Goal: Task Accomplishment & Management: Manage account settings

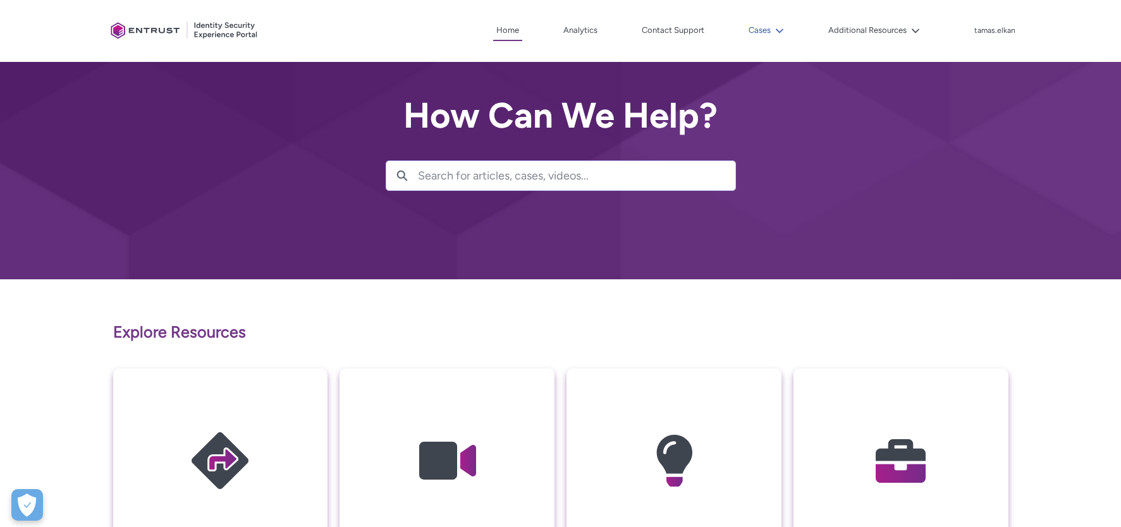
click at [759, 33] on button "Cases" at bounding box center [766, 30] width 42 height 19
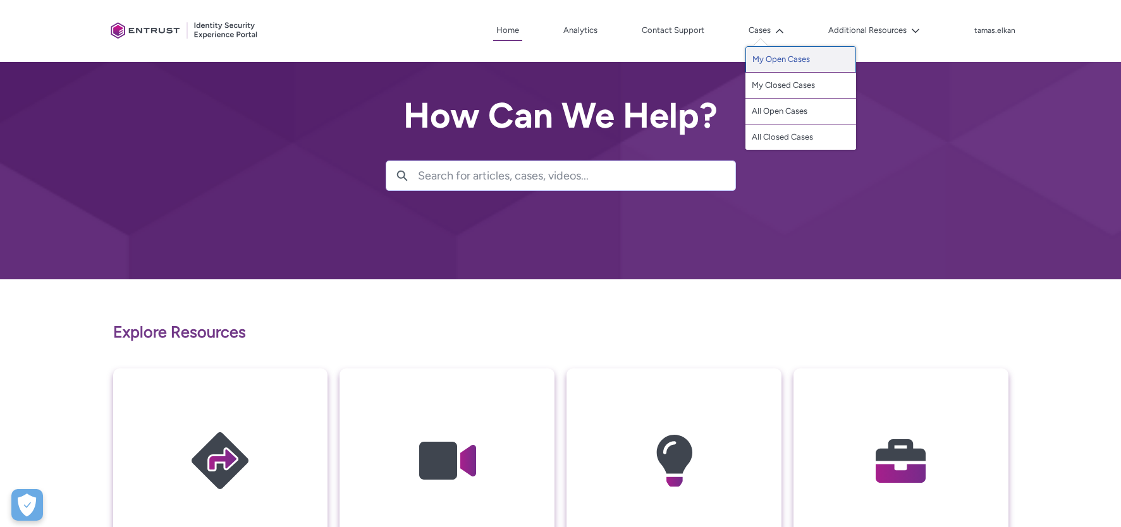
click at [773, 59] on link "My Open Cases" at bounding box center [800, 59] width 111 height 27
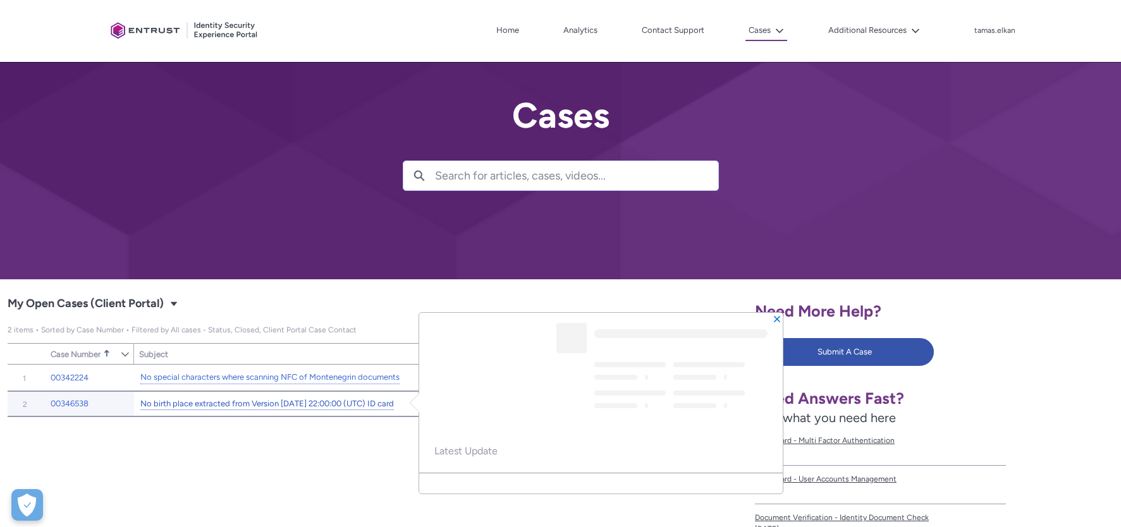
click at [365, 401] on link "No birth place extracted from Version [DATE] 22:00:00 (UTC) ID card" at bounding box center [267, 404] width 254 height 13
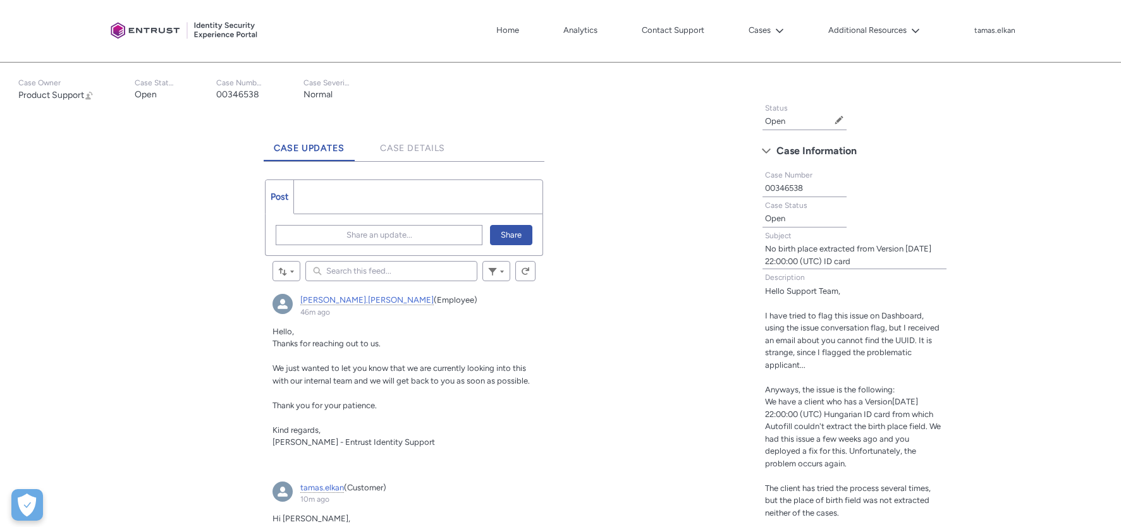
scroll to position [106, 0]
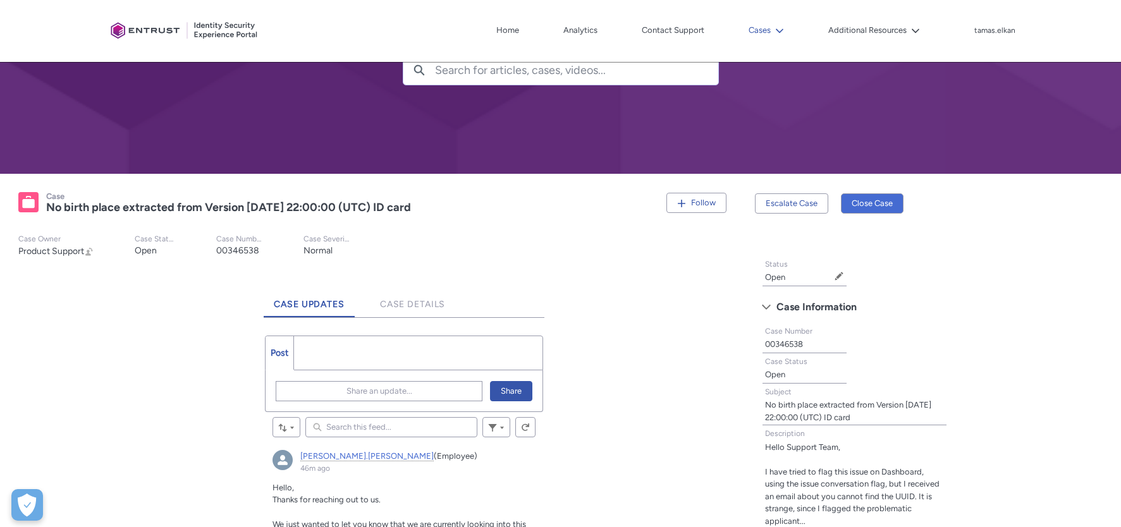
click at [762, 30] on button "Cases" at bounding box center [766, 30] width 42 height 19
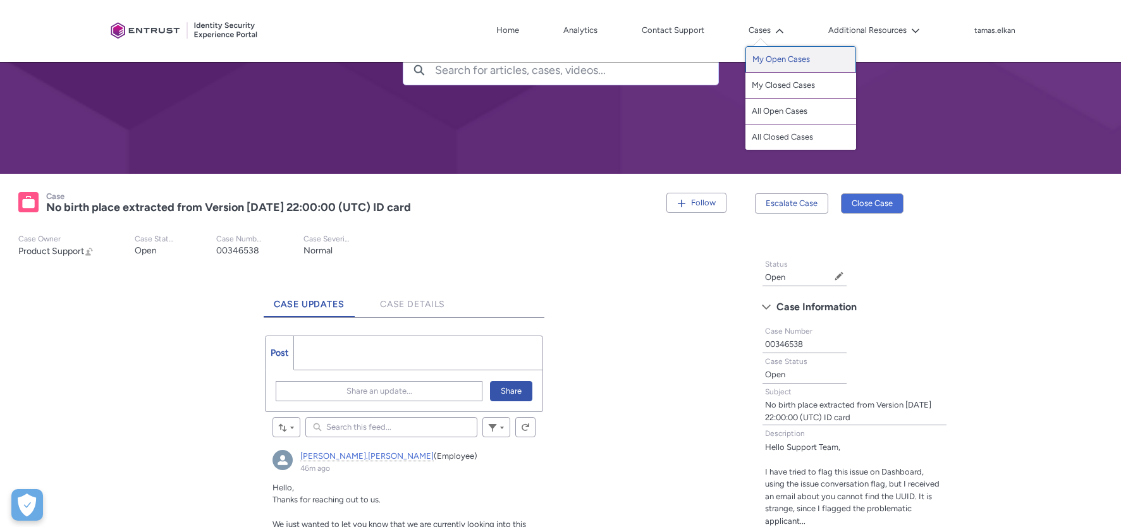
click at [769, 60] on link "My Open Cases" at bounding box center [800, 59] width 111 height 27
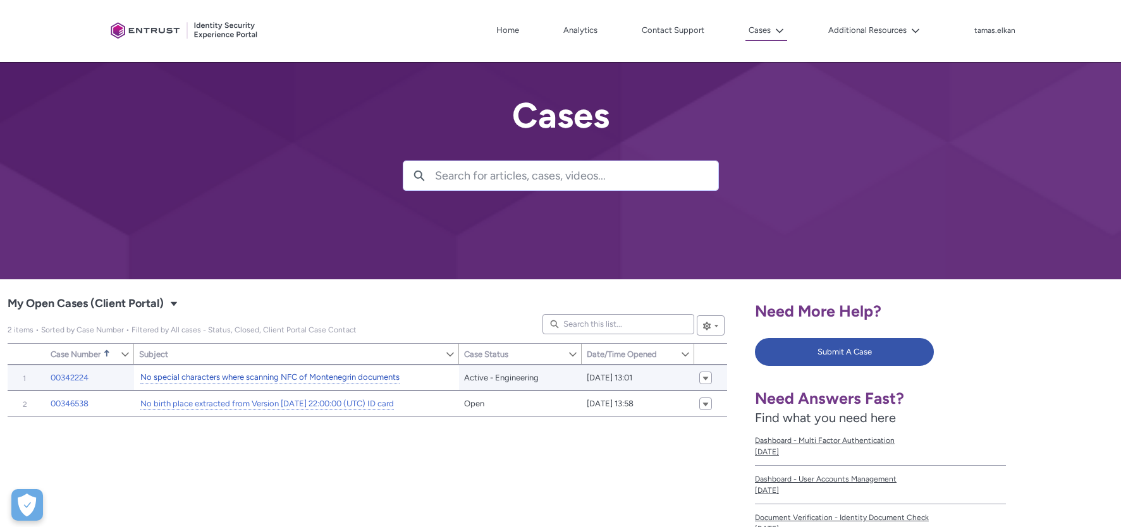
click at [333, 379] on link "No special characters where scanning NFC of Montenegrin documents" at bounding box center [269, 377] width 259 height 13
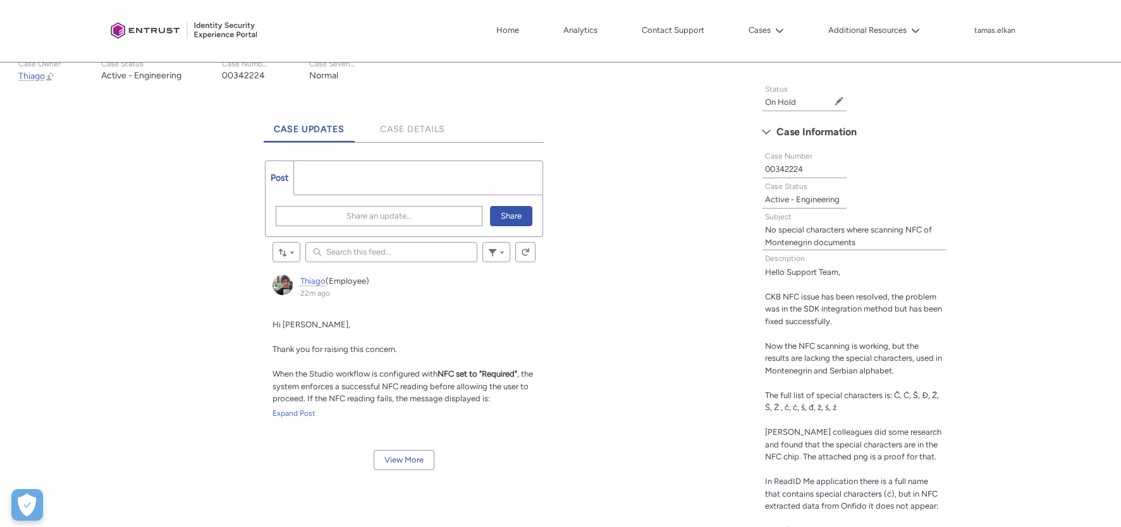
scroll to position [316, 0]
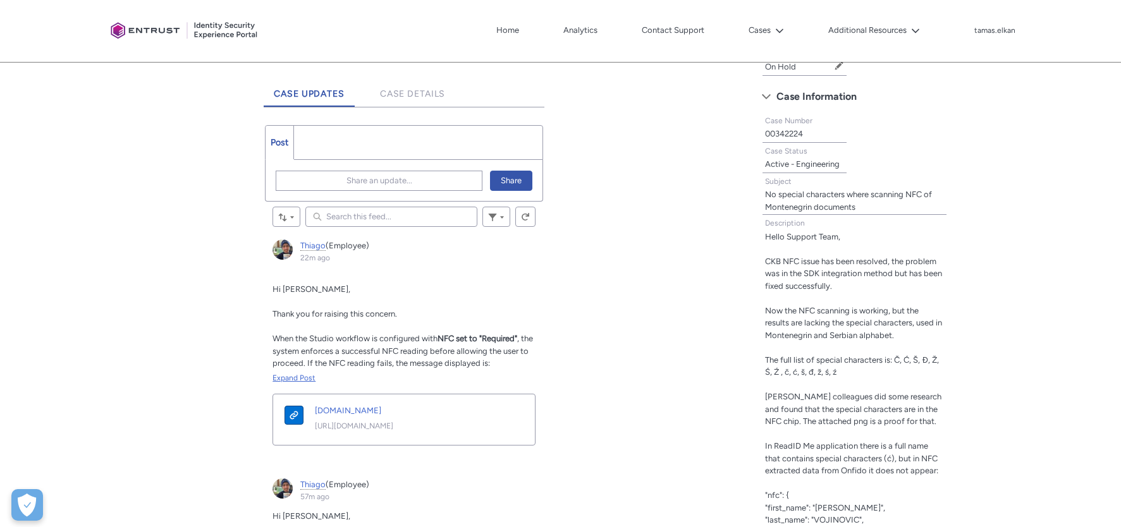
click at [286, 377] on div "Expand Post" at bounding box center [403, 377] width 263 height 11
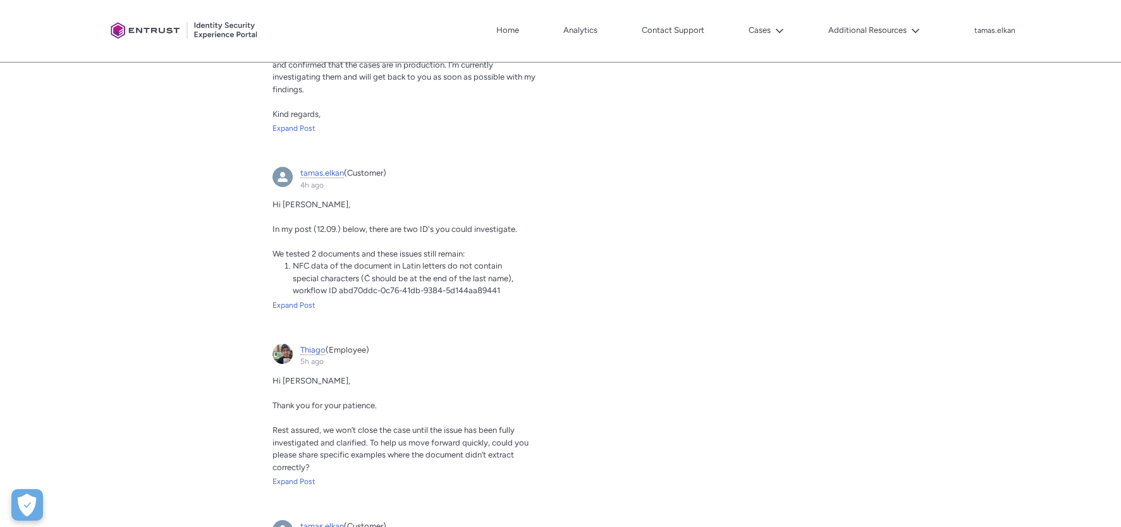
scroll to position [1264, 0]
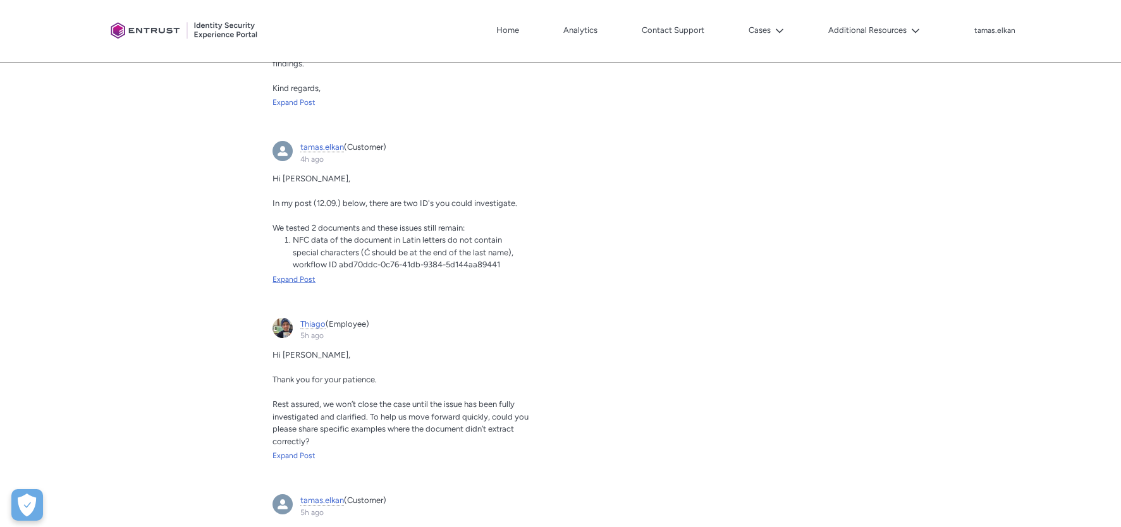
click at [310, 285] on div "Expand Post" at bounding box center [403, 279] width 263 height 11
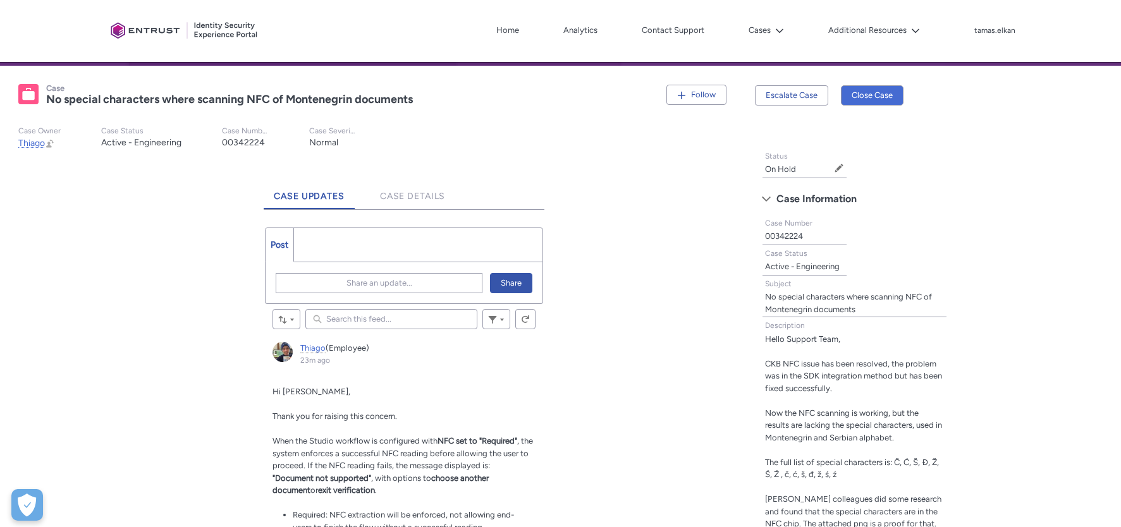
scroll to position [211, 0]
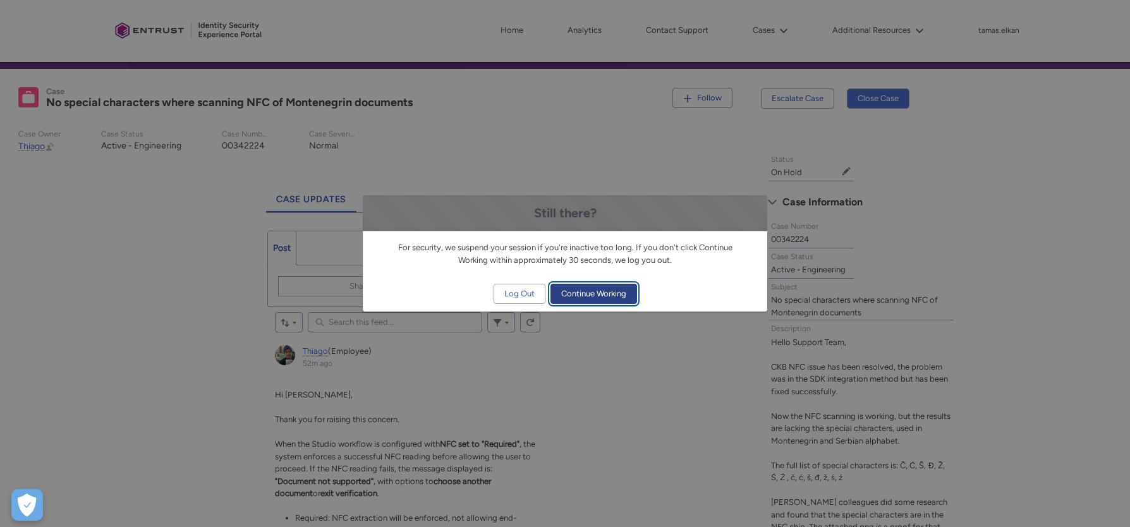
click at [586, 293] on span "Continue Working" at bounding box center [593, 293] width 65 height 19
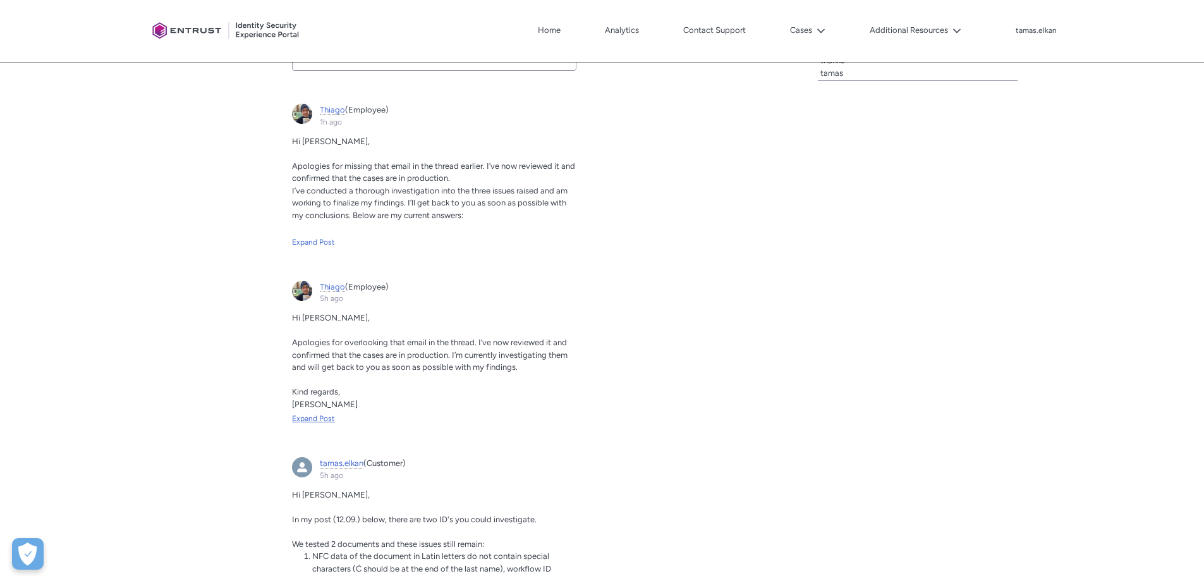
scroll to position [1370, 0]
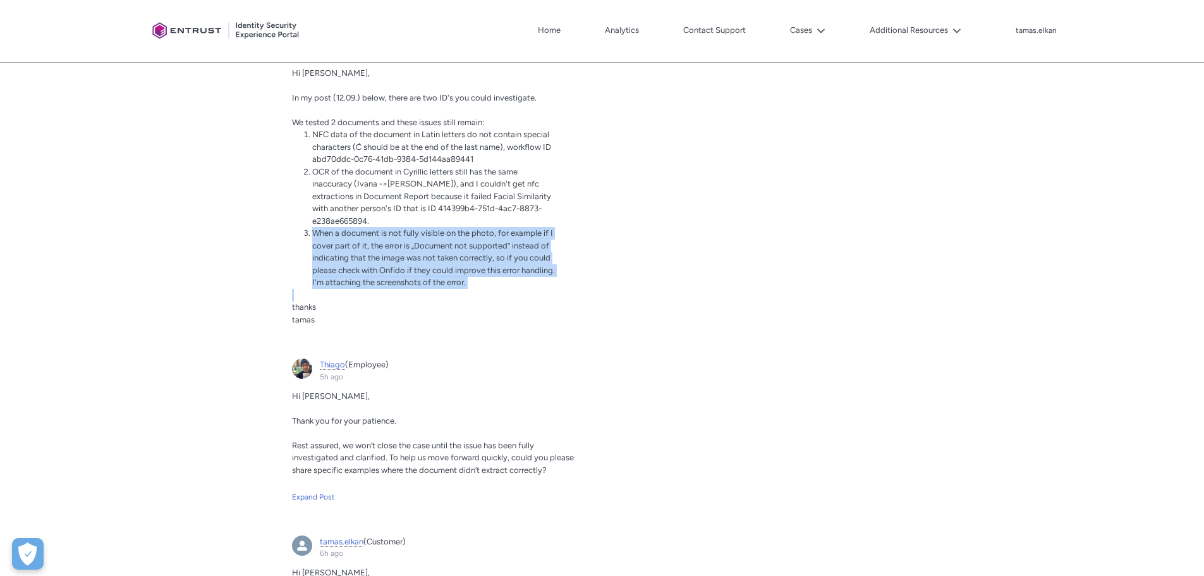
drag, startPoint x: 312, startPoint y: 221, endPoint x: 551, endPoint y: 279, distance: 246.6
click at [551, 279] on div "Hi [PERSON_NAME], In my post (12.09.) below, there are two ID's you could inves…" at bounding box center [434, 196] width 284 height 259
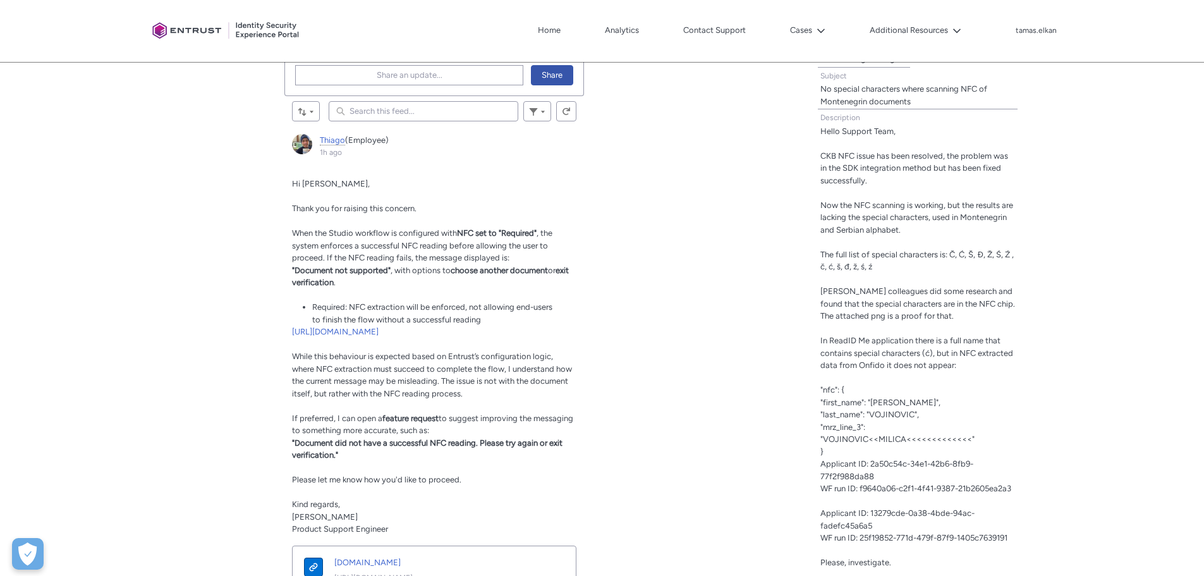
scroll to position [0, 0]
